Goal: Information Seeking & Learning: Learn about a topic

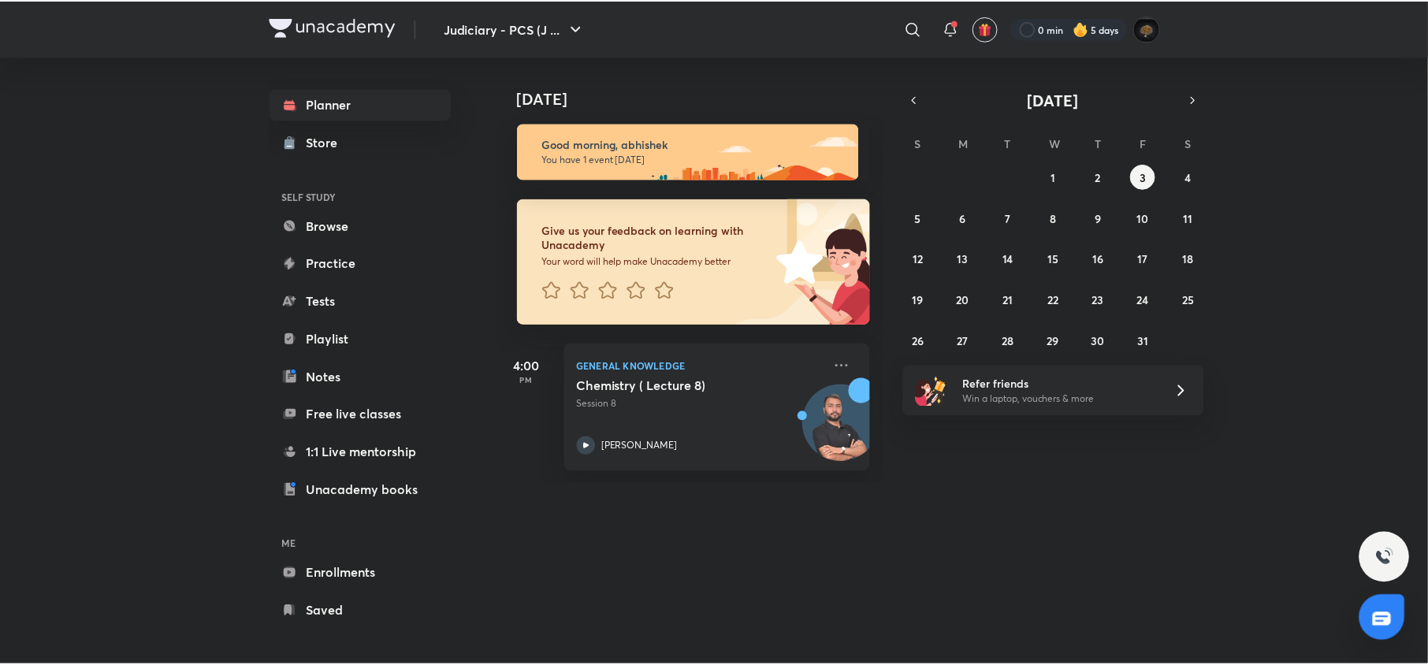
scroll to position [6, 0]
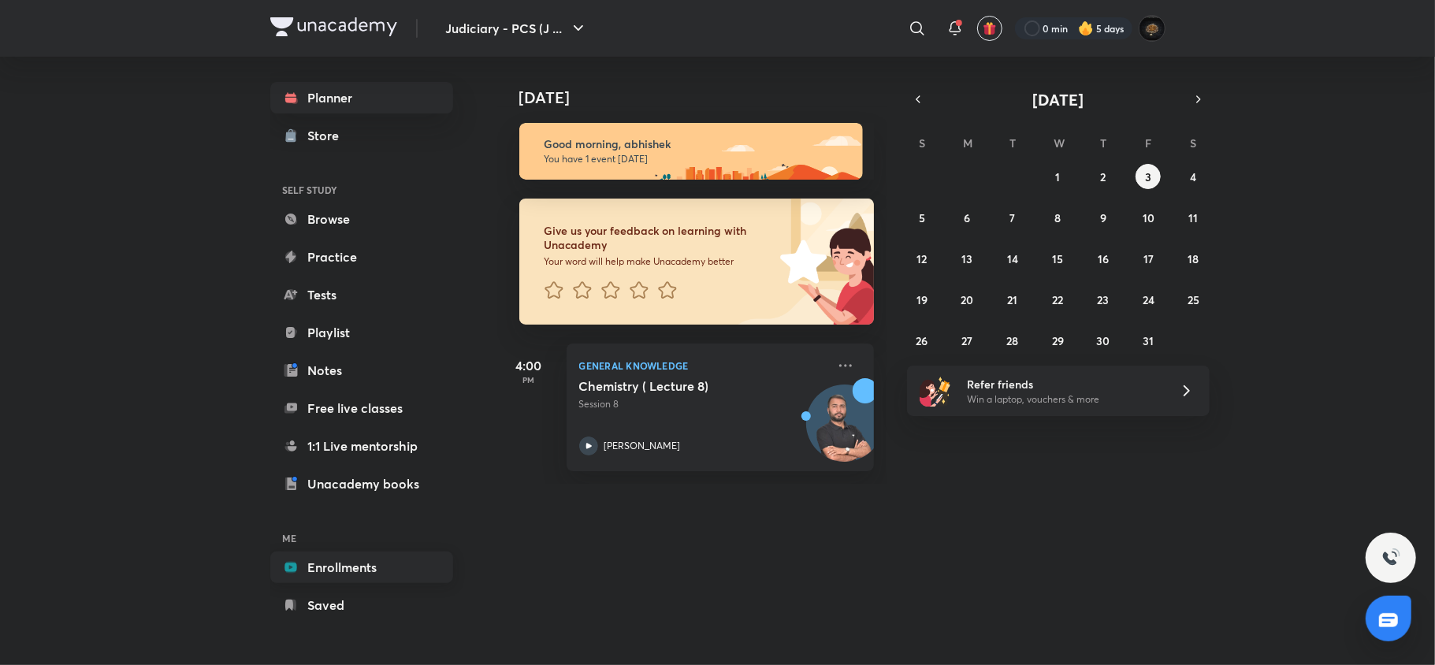
click at [325, 569] on link "Enrollments" at bounding box center [361, 568] width 183 height 32
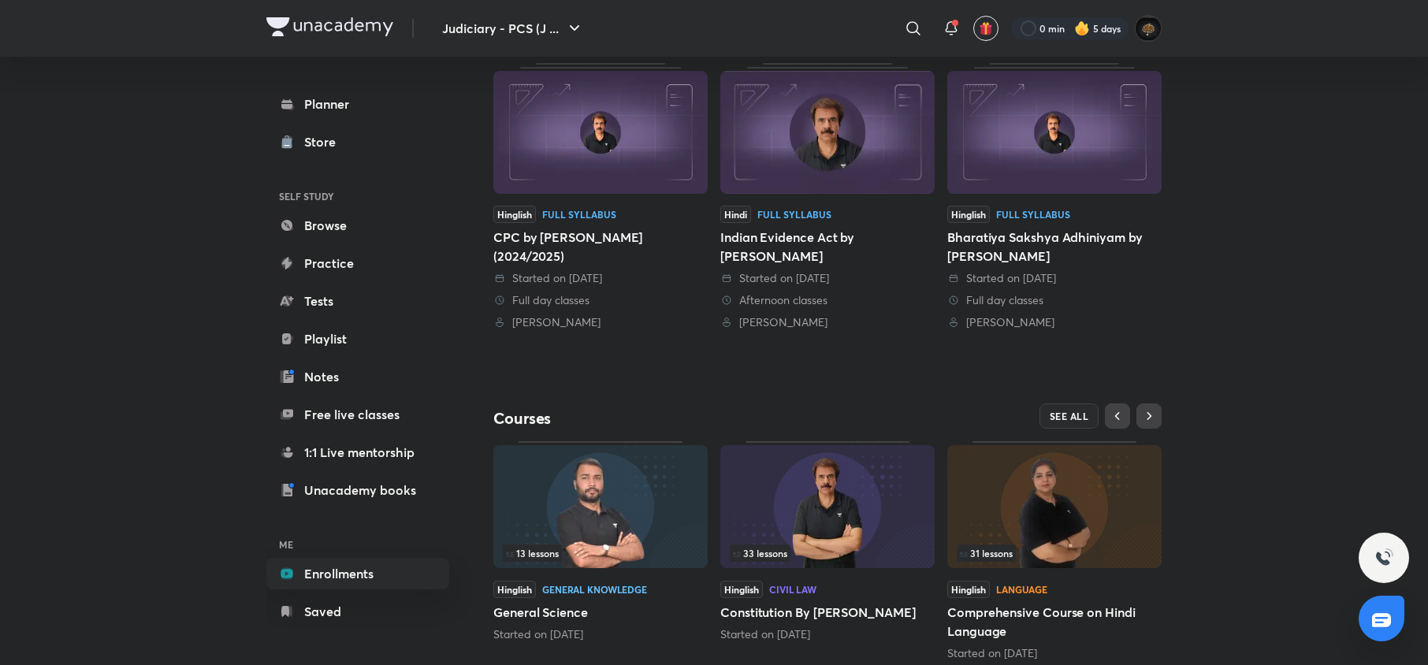
scroll to position [370, 0]
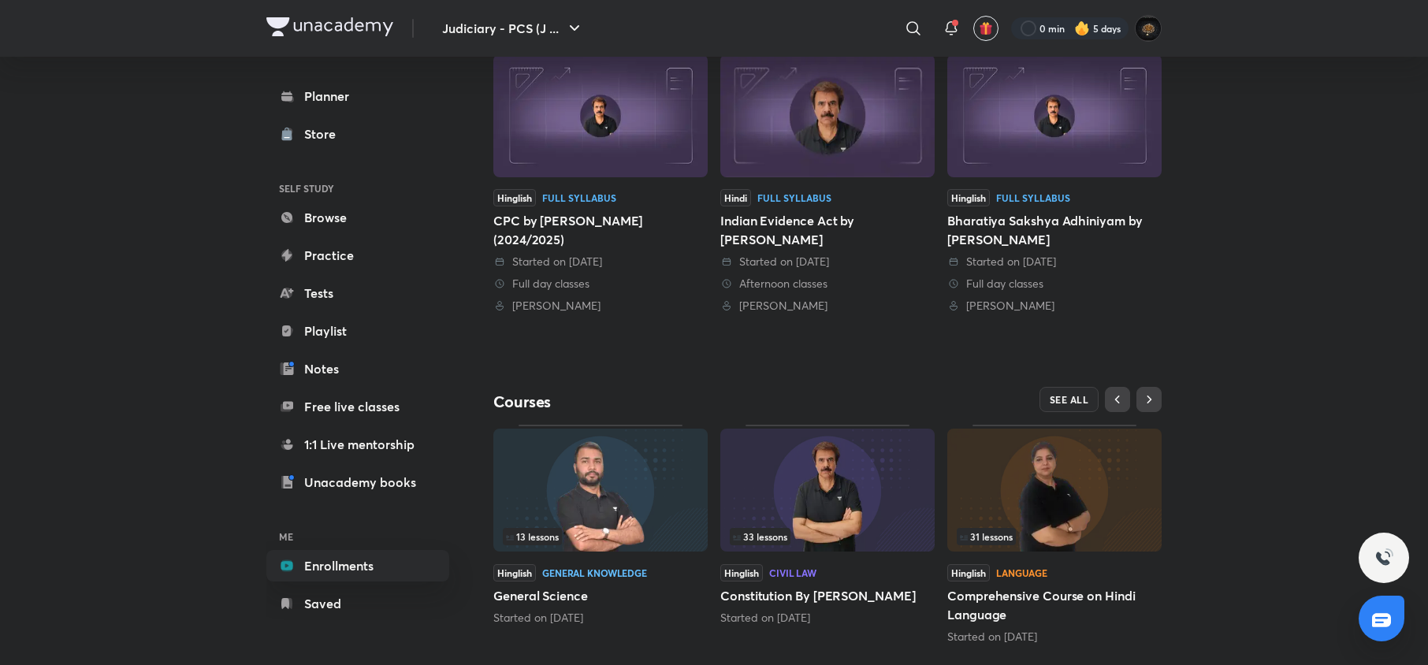
click at [960, 222] on div "Bharatiya Sakshya Adhiniyam by [PERSON_NAME]" at bounding box center [1054, 230] width 214 height 38
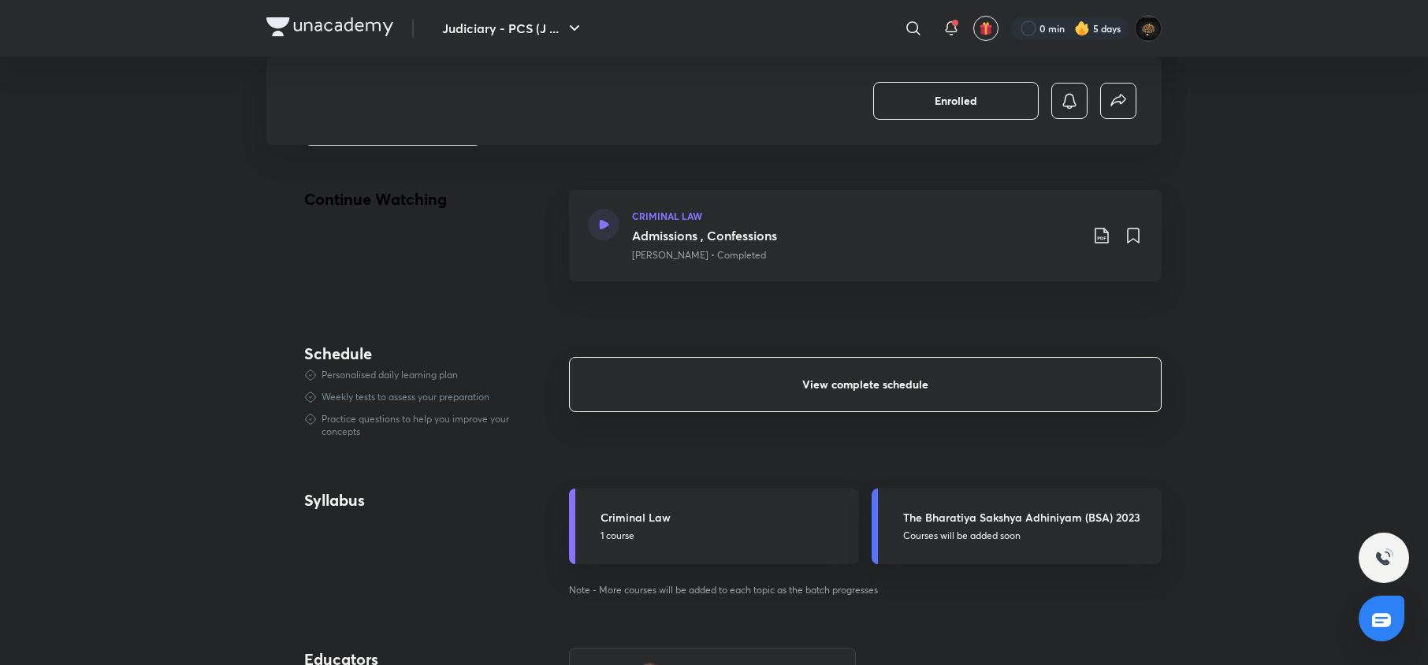
scroll to position [725, 0]
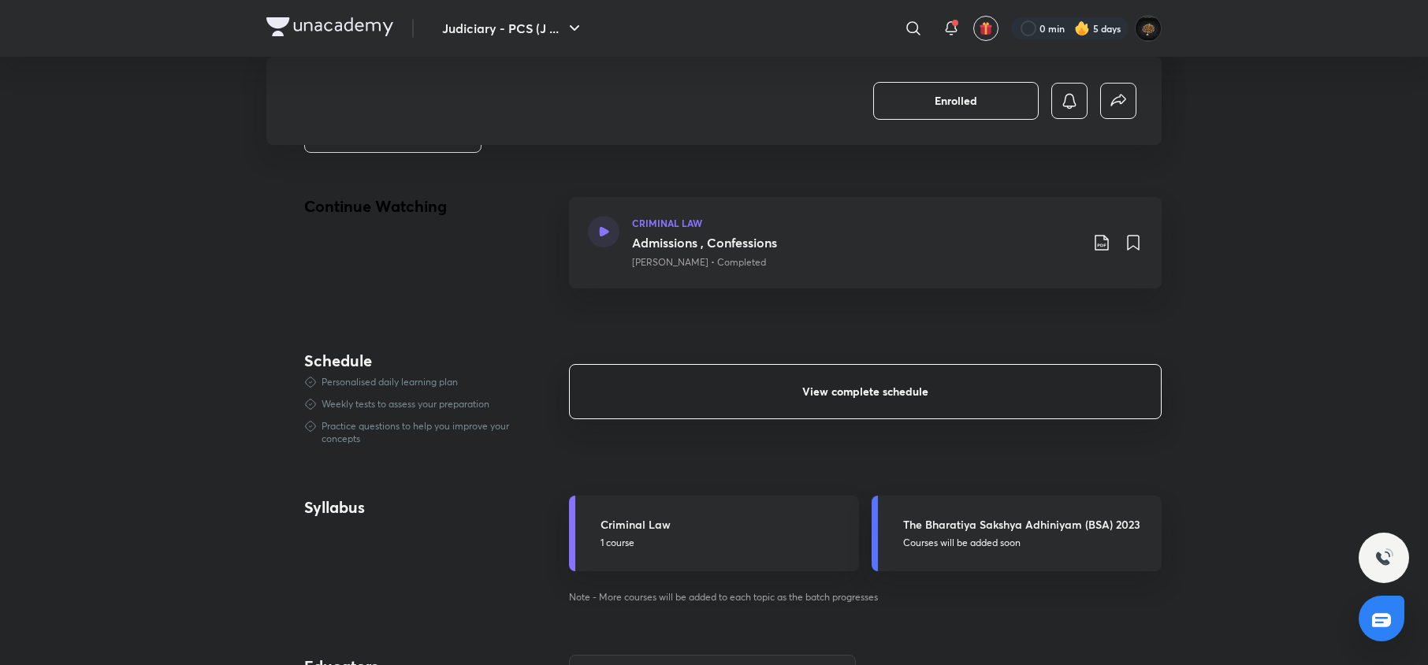
click at [881, 399] on span "View complete schedule" at bounding box center [865, 392] width 126 height 16
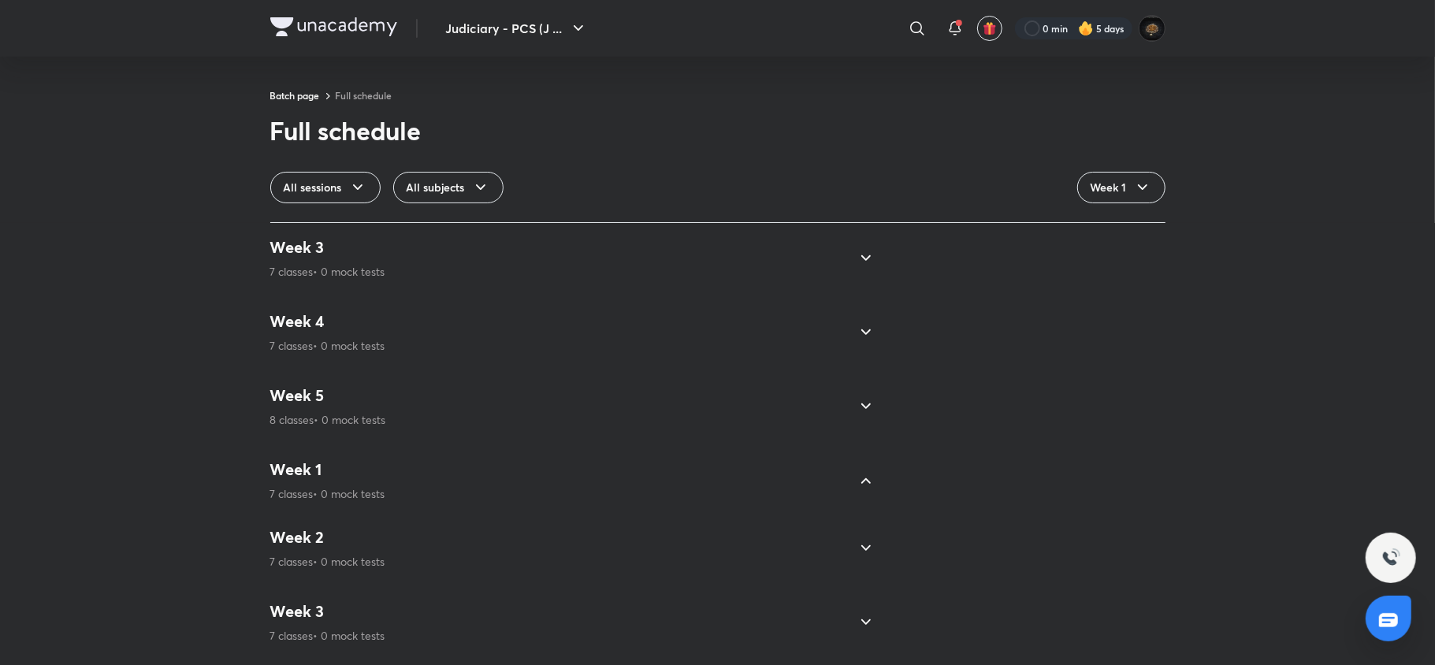
scroll to position [943, 0]
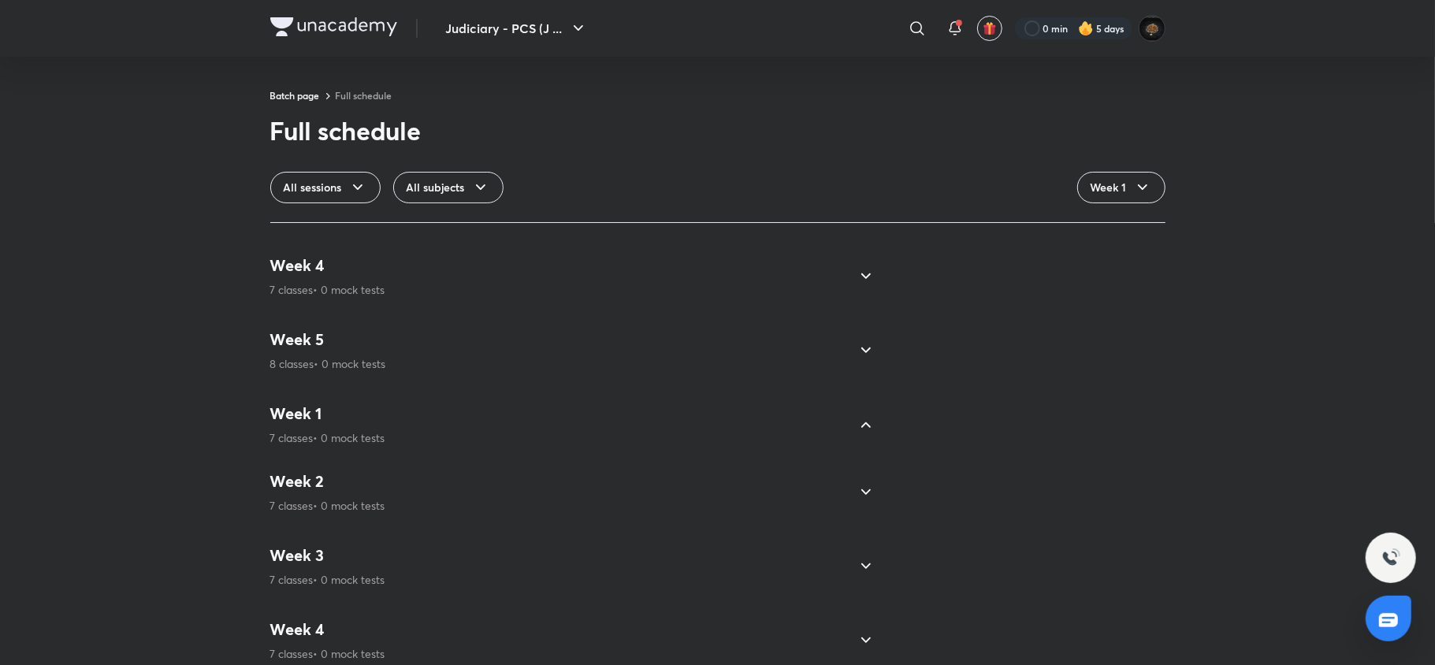
click at [725, 287] on div "Week 4 7 classes • 0 mock tests" at bounding box center [558, 276] width 577 height 43
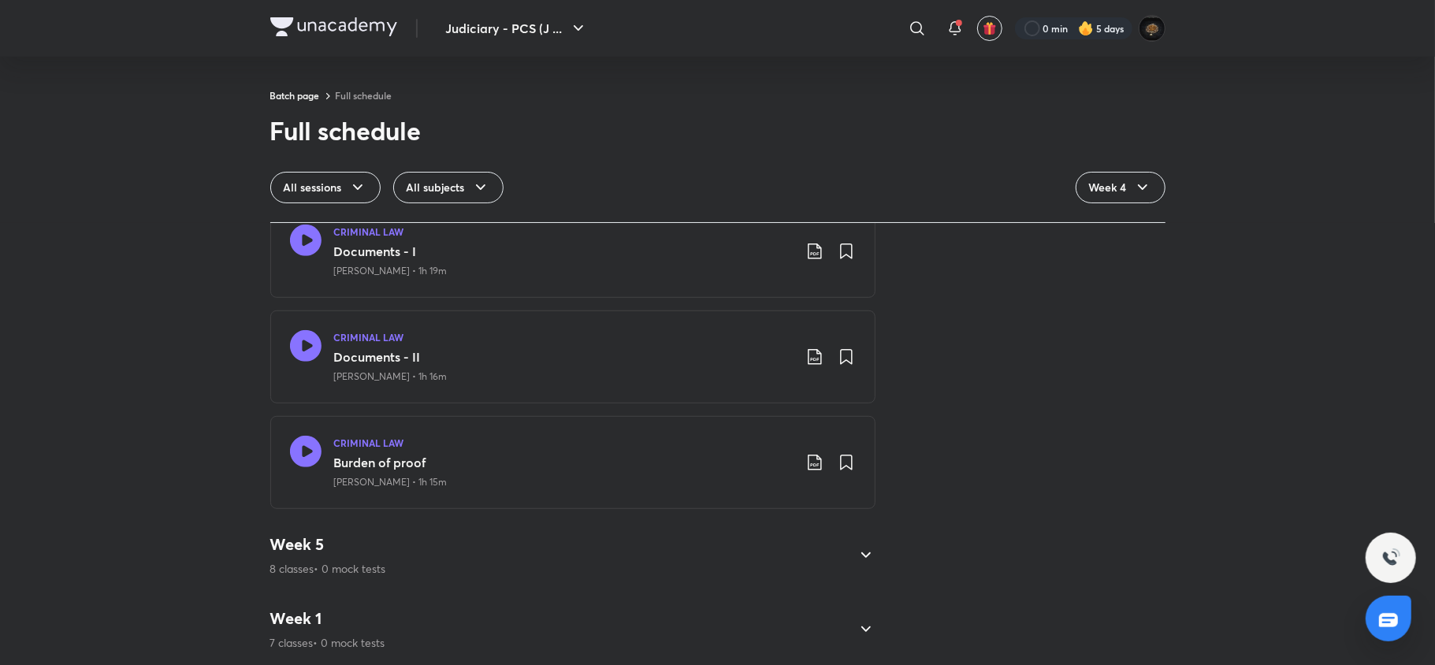
scroll to position [723, 0]
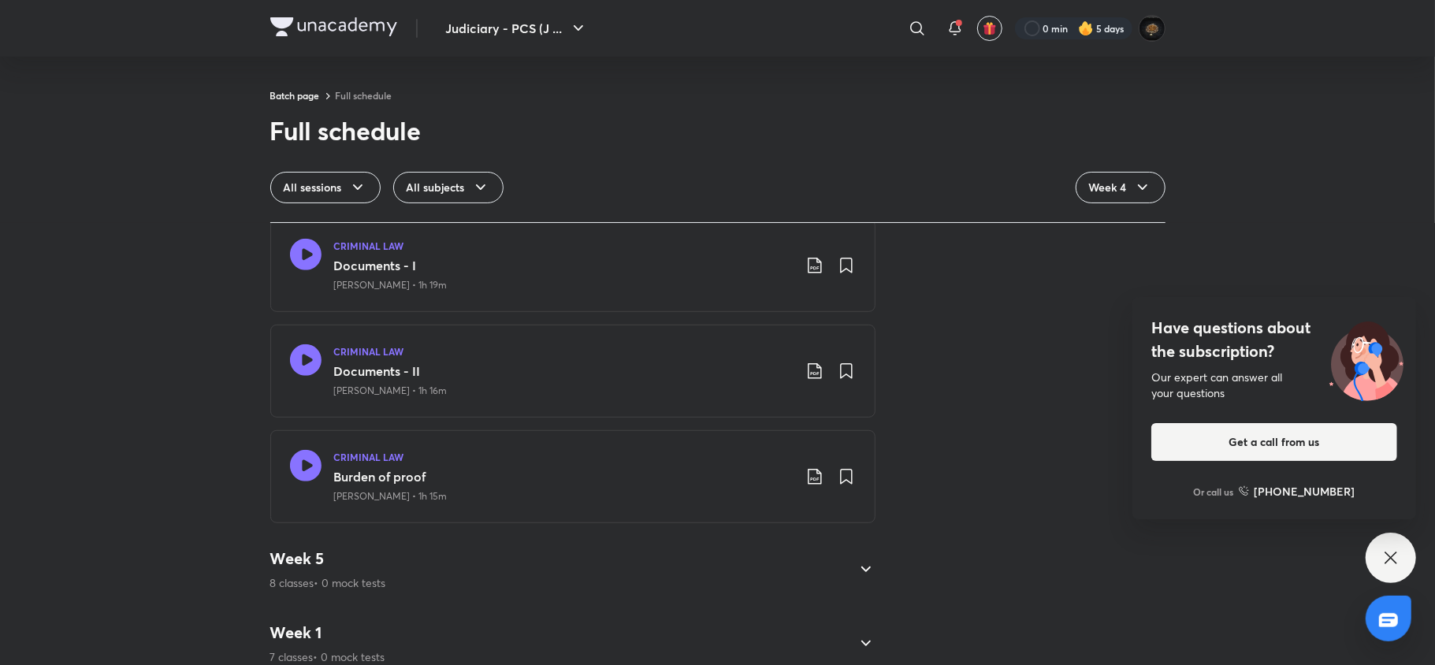
click at [303, 244] on icon at bounding box center [305, 255] width 32 height 32
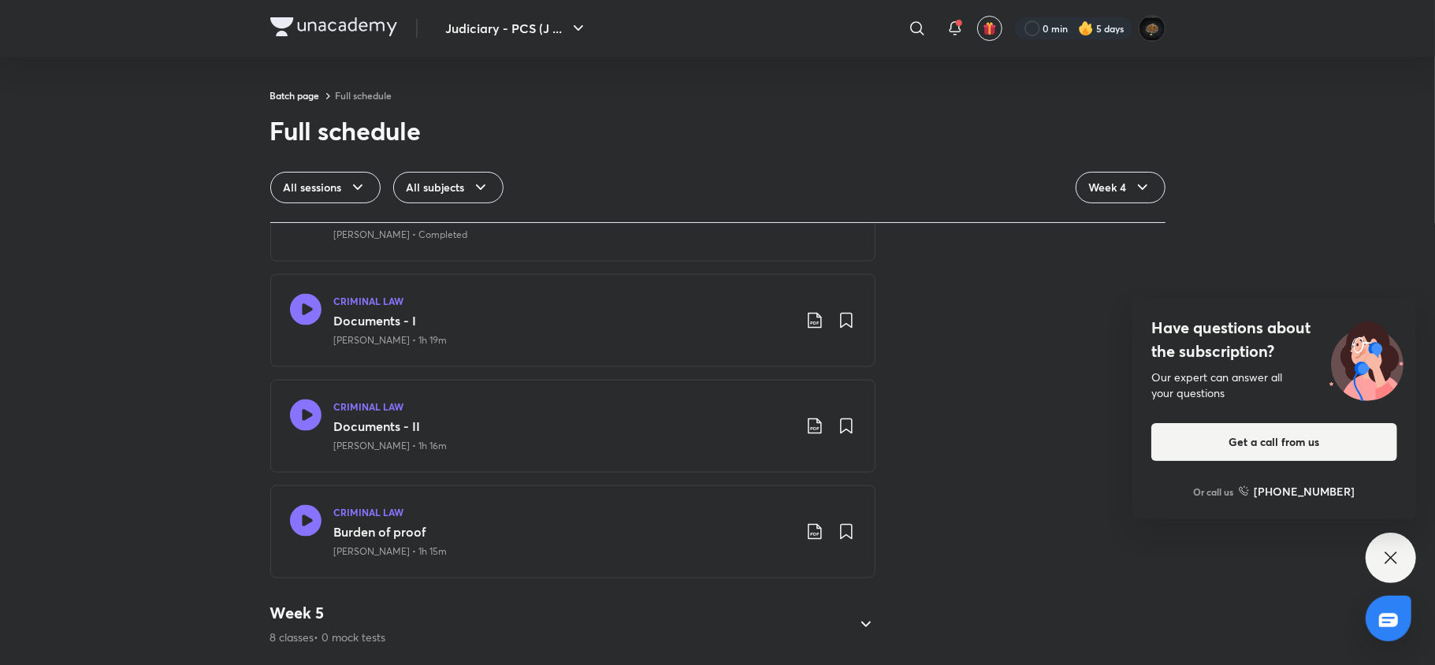
scroll to position [1795, 0]
click at [313, 610] on div "Week 5 8 classes • 0 mock tests" at bounding box center [328, 625] width 116 height 43
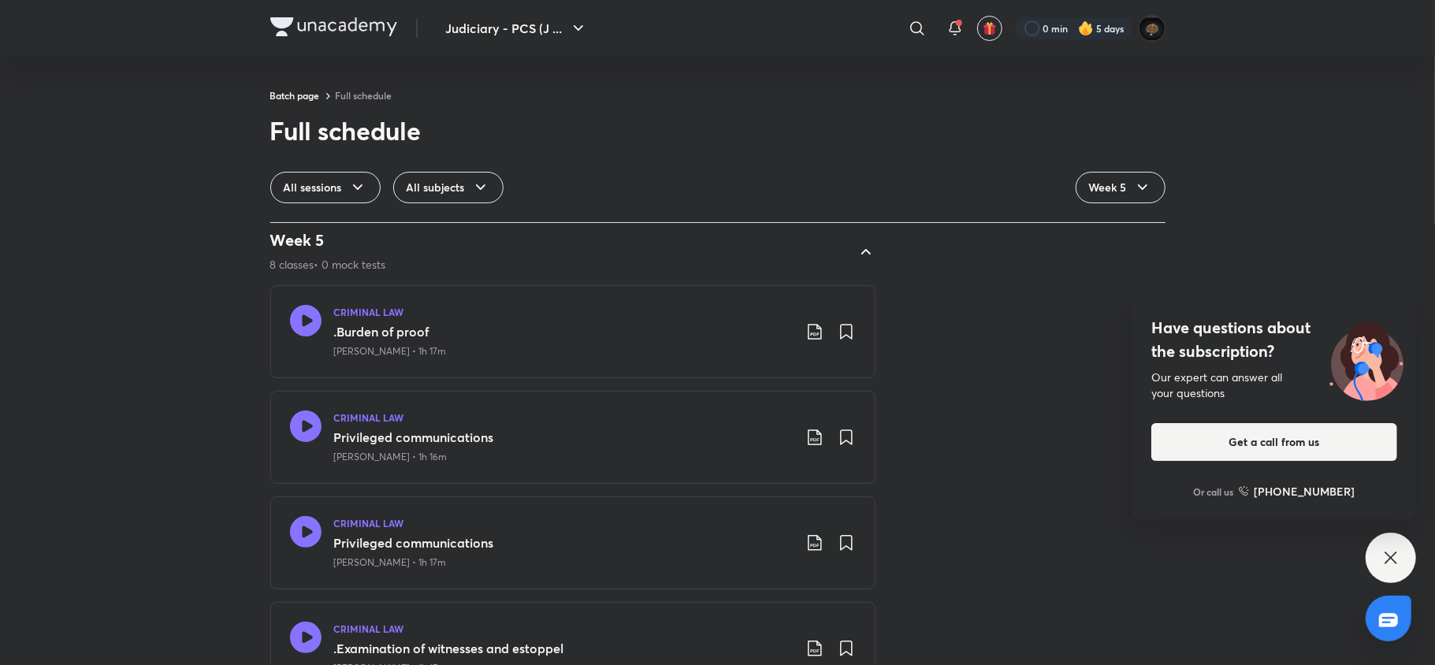
scroll to position [1466, 0]
